Goal: Task Accomplishment & Management: Use online tool/utility

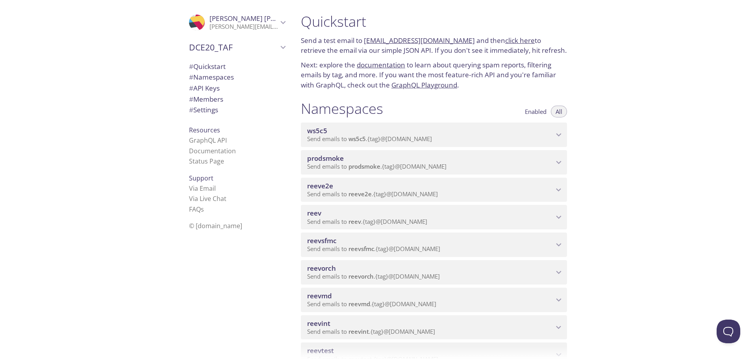
click at [630, 147] on div "Quickstart Send a test email to ws5c5.test@inbox.testmail.app and then click he…" at bounding box center [524, 179] width 461 height 359
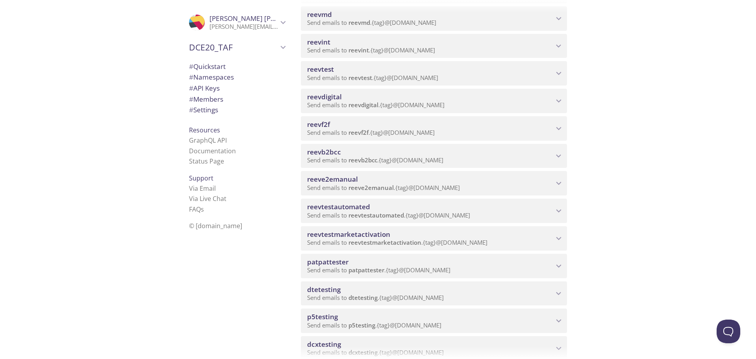
click at [439, 184] on span "Send emails to reeve2emanual . {tag} @inbox.testmail.app" at bounding box center [383, 187] width 153 height 8
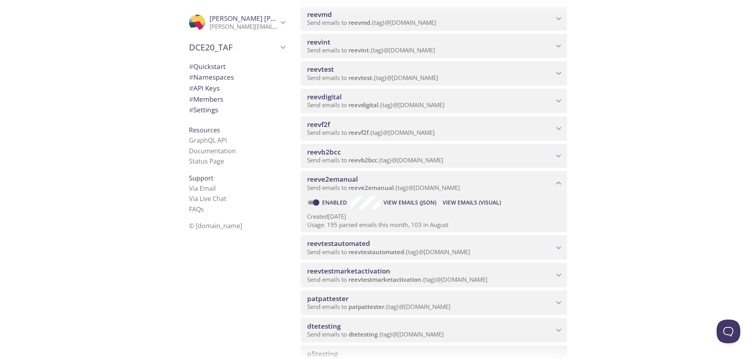
click at [481, 201] on span "View Emails (Visual)" at bounding box center [471, 202] width 58 height 9
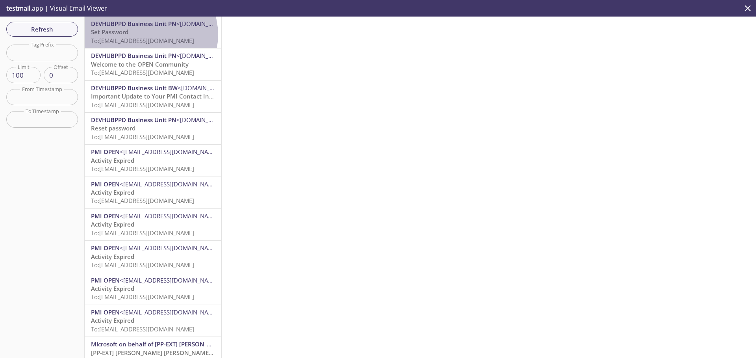
click at [148, 35] on p "Set Password To: reeve2emanual.pn24@inbox.testmail.app" at bounding box center [153, 36] width 124 height 17
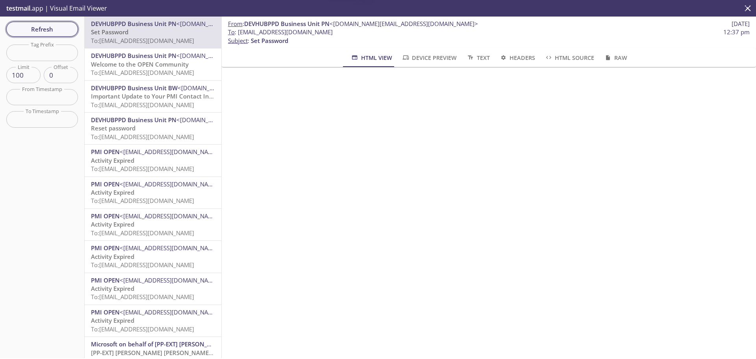
click at [32, 26] on span "Refresh" at bounding box center [42, 29] width 59 height 10
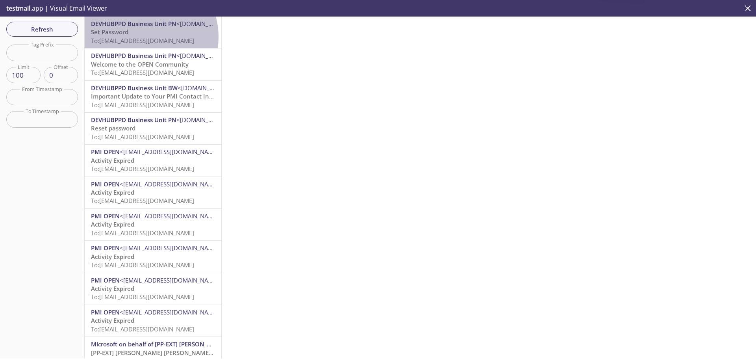
click at [139, 37] on span "To: reeve2emanual.pn24@inbox.testmail.app" at bounding box center [142, 41] width 103 height 8
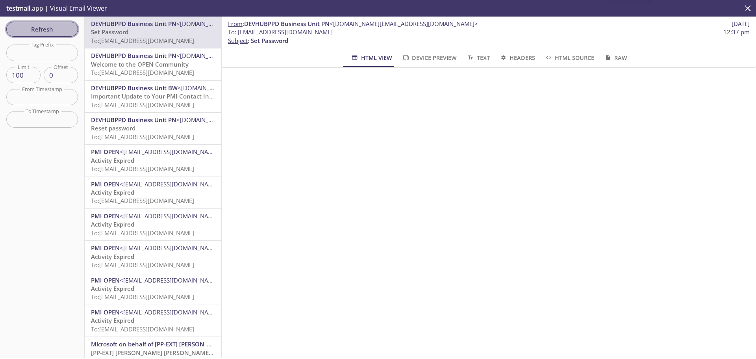
click at [42, 31] on span "Refresh" at bounding box center [42, 29] width 59 height 10
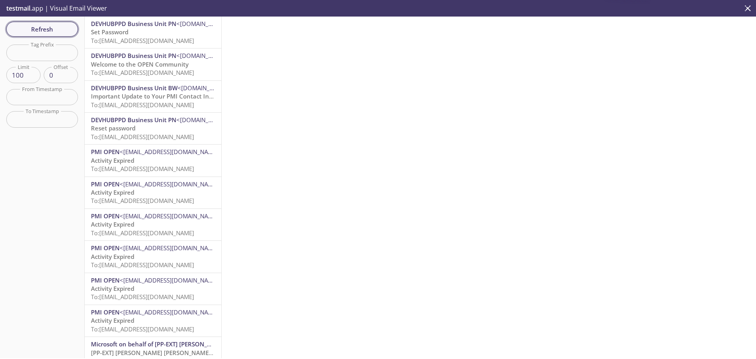
click at [42, 31] on span "Refresh" at bounding box center [42, 29] width 59 height 10
click at [41, 28] on span "Refresh" at bounding box center [42, 29] width 59 height 10
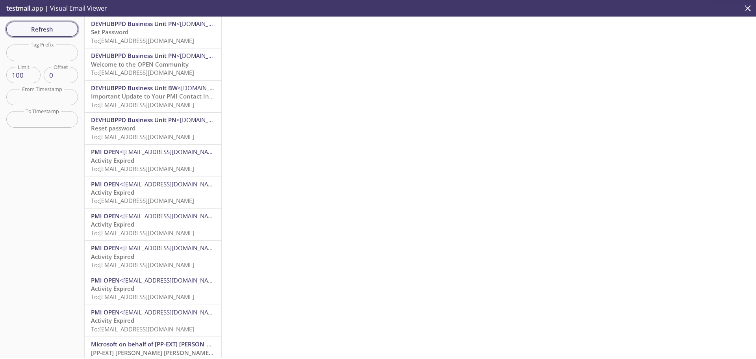
click at [41, 28] on span "Refresh" at bounding box center [42, 29] width 59 height 10
click at [29, 28] on span "Refresh" at bounding box center [42, 29] width 59 height 10
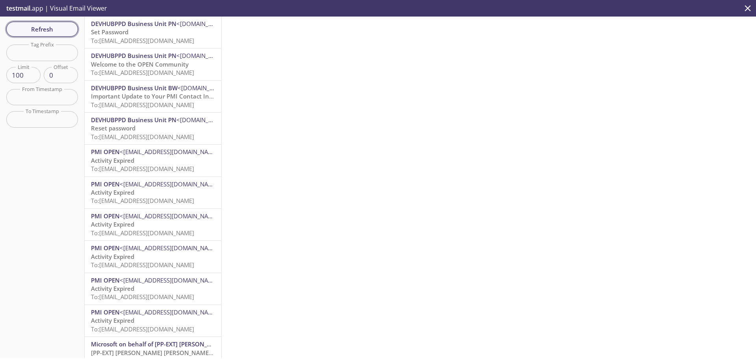
click at [29, 28] on span "Refresh" at bounding box center [42, 29] width 59 height 10
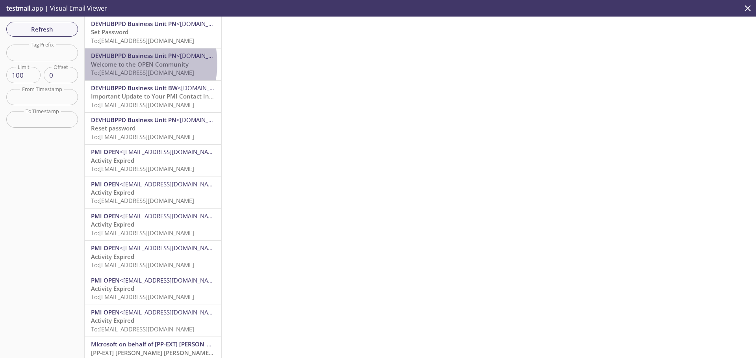
click at [129, 63] on span "Welcome to the OPEN Community" at bounding box center [140, 64] width 98 height 8
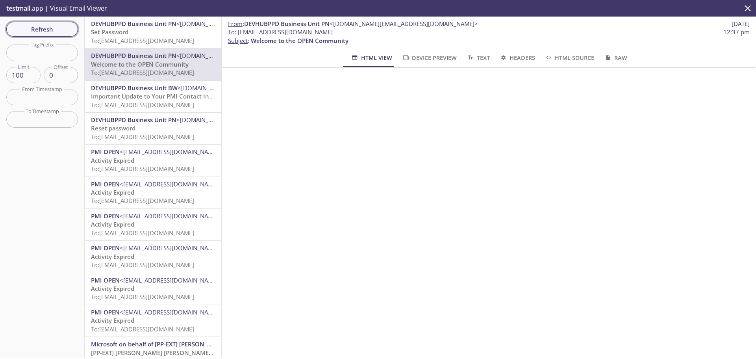
click at [34, 24] on span "Refresh" at bounding box center [42, 29] width 59 height 10
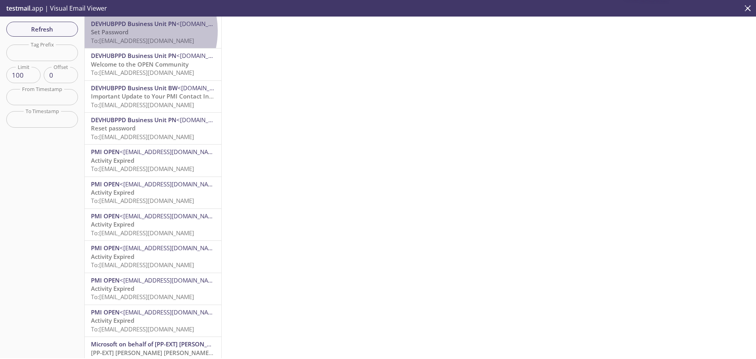
click at [135, 31] on p "Set Password To: reeve2emanual.pn24@inbox.testmail.app" at bounding box center [153, 36] width 124 height 17
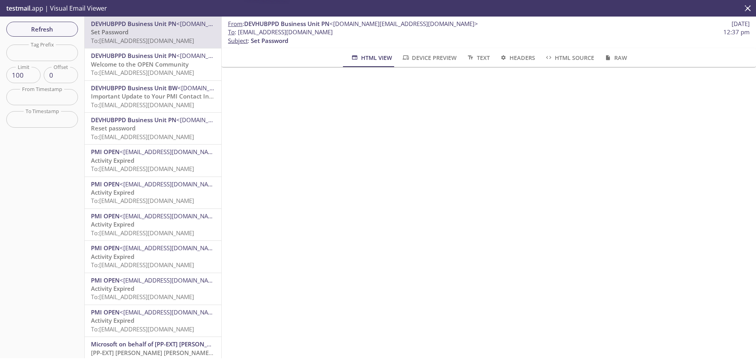
click at [38, 39] on div "Refresh Filters Tag Prefix Tag Prefix Limit 100 Limit Offset 0 Offset From Time…" at bounding box center [42, 187] width 85 height 341
click at [43, 28] on span "Refresh" at bounding box center [42, 29] width 59 height 10
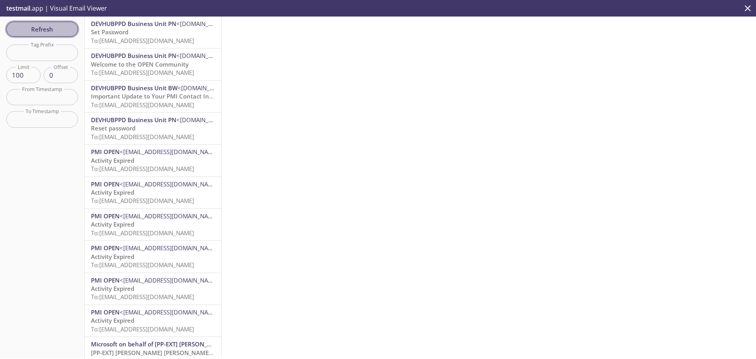
click at [51, 32] on span "Refresh" at bounding box center [42, 29] width 59 height 10
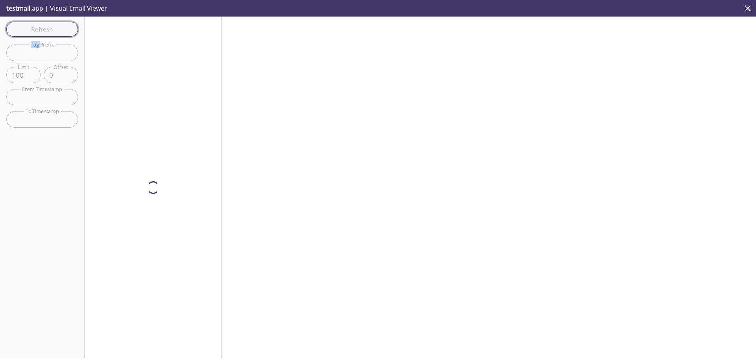
click at [51, 32] on div "Refresh Filters Tag Prefix Tag Prefix Limit 100 Limit Offset 0 Offset From Time…" at bounding box center [42, 187] width 85 height 341
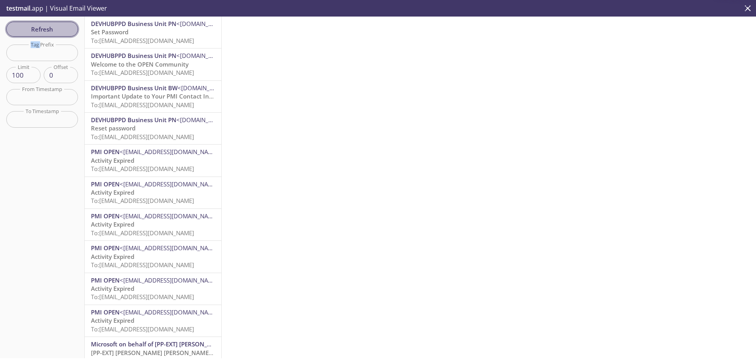
click at [51, 32] on span "Refresh" at bounding box center [42, 29] width 59 height 10
click at [37, 18] on div "Refresh Filters Tag Prefix Tag Prefix Limit 100 Limit Offset 0 Offset From Time…" at bounding box center [42, 187] width 85 height 341
click at [36, 22] on button "Refresh" at bounding box center [42, 29] width 72 height 15
click at [44, 28] on span "Refresh" at bounding box center [42, 29] width 59 height 10
click at [54, 23] on button "Refresh" at bounding box center [42, 29] width 72 height 15
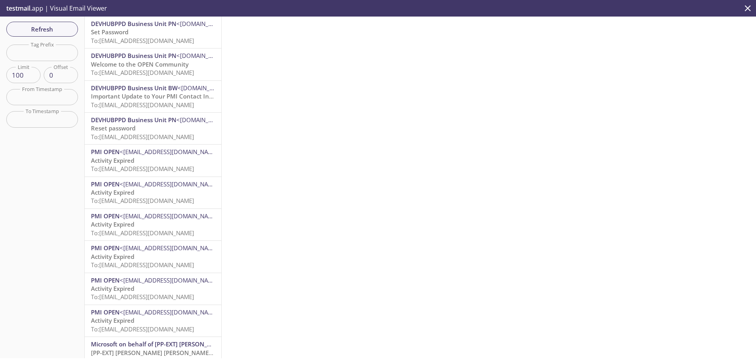
click at [54, 23] on button "Refresh" at bounding box center [42, 29] width 72 height 15
click at [61, 25] on span "Refresh" at bounding box center [42, 29] width 59 height 10
click at [140, 59] on span "DEVHUBPPD Business Unit PN" at bounding box center [133, 56] width 85 height 8
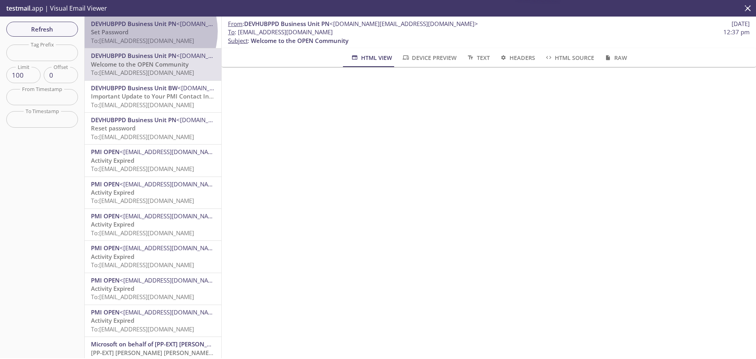
click at [143, 32] on p "Set Password To: reeve2emanual.pn24@inbox.testmail.app" at bounding box center [153, 36] width 124 height 17
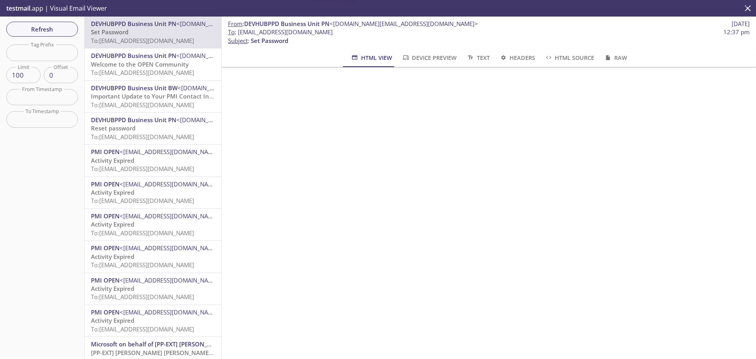
click at [139, 67] on span "Welcome to the OPEN Community" at bounding box center [140, 64] width 98 height 8
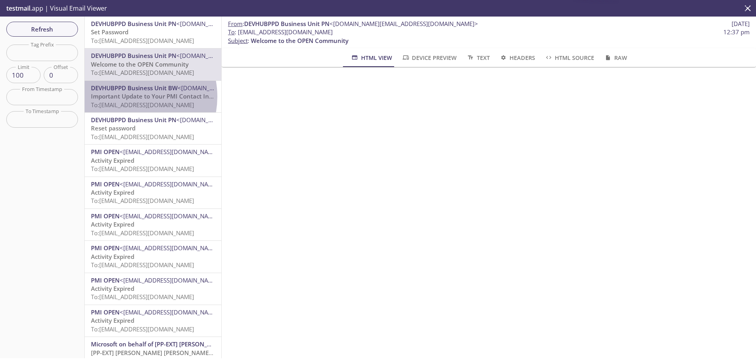
click at [126, 97] on span "Important Update to Your PMI Contact Information" at bounding box center [164, 96] width 146 height 8
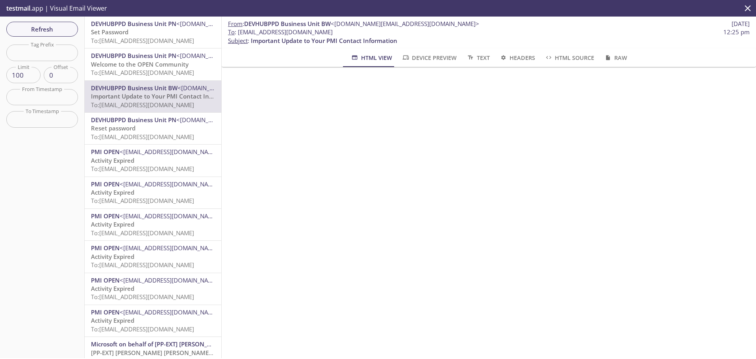
click at [157, 122] on span "DEVHUBPPD Business Unit PN" at bounding box center [133, 120] width 85 height 8
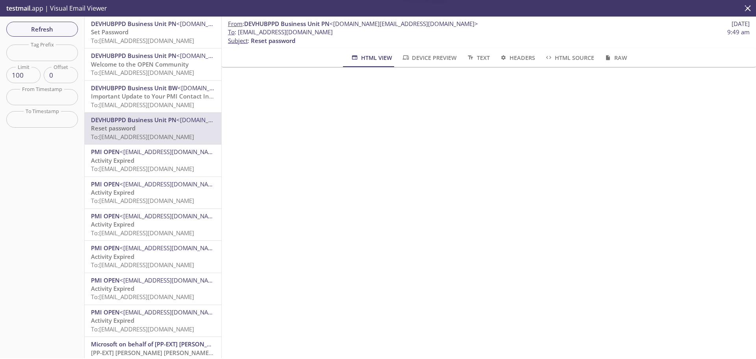
click at [161, 97] on span "Important Update to Your PMI Contact Information" at bounding box center [164, 96] width 146 height 8
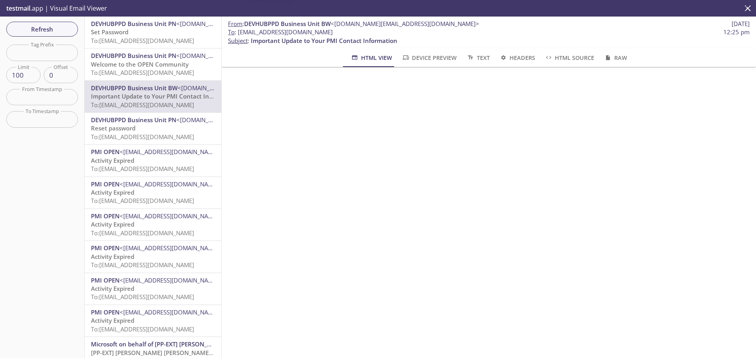
click at [137, 41] on span "To: reeve2emanual.pn24@inbox.testmail.app" at bounding box center [142, 41] width 103 height 8
